Goal: Navigation & Orientation: Find specific page/section

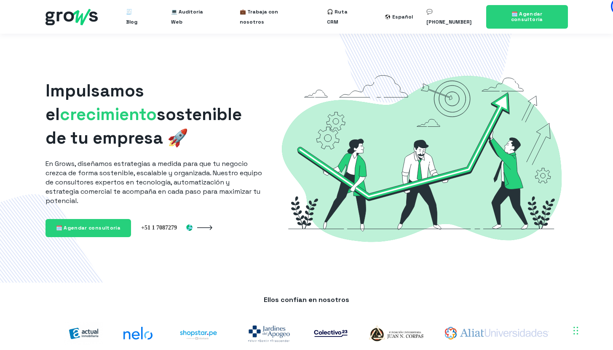
click at [246, 57] on div "Impulsamos el crecimiento sostenible de tu empresa 🚀 En Grows, diseñamos estrat…" at bounding box center [306, 158] width 596 height 249
click at [290, 17] on span "💼 Trabaja con nosotros" at bounding box center [270, 16] width 60 height 27
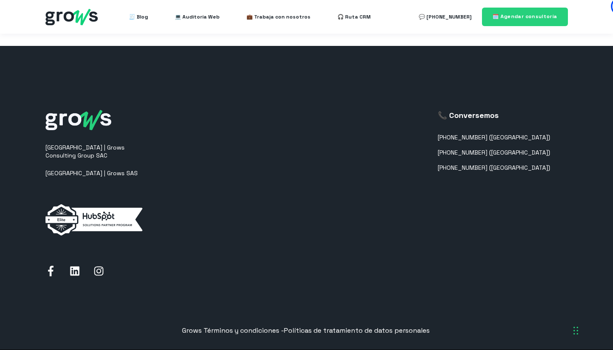
scroll to position [909, 0]
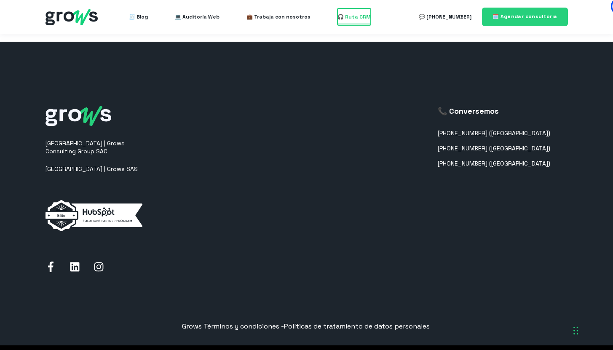
click at [339, 17] on span "🎧 Ruta CRM" at bounding box center [354, 16] width 33 height 17
